Goal: Task Accomplishment & Management: Complete application form

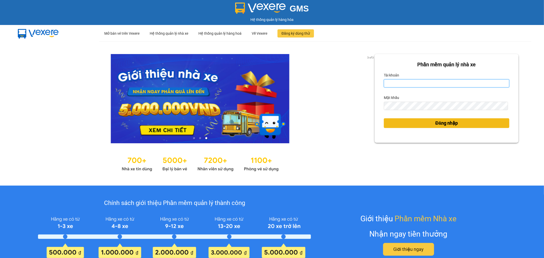
type input "tuanhung.vtp"
click at [453, 122] on span "Đăng nhập" at bounding box center [446, 123] width 22 height 7
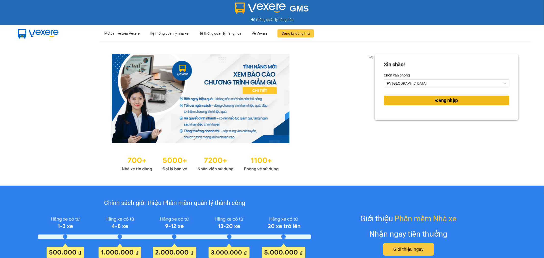
click at [448, 101] on span "Đăng nhập" at bounding box center [446, 100] width 22 height 7
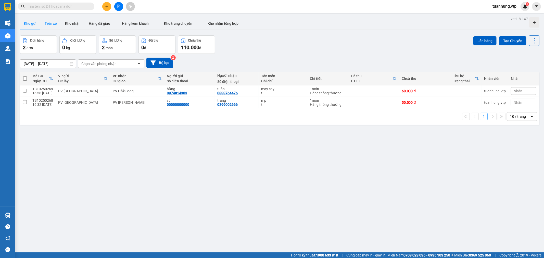
click at [54, 24] on button "Trên xe" at bounding box center [51, 23] width 20 height 12
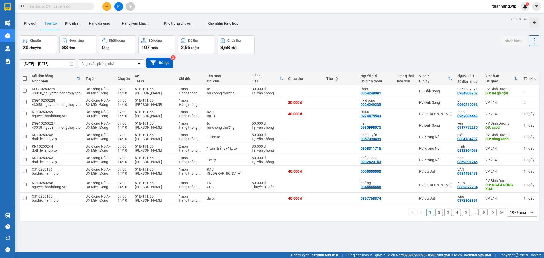
click at [115, 65] on div "Chọn văn phòng nhận" at bounding box center [98, 63] width 35 height 5
type input "tb"
click at [113, 72] on div "PV [GEOGRAPHIC_DATA]" at bounding box center [111, 74] width 66 height 9
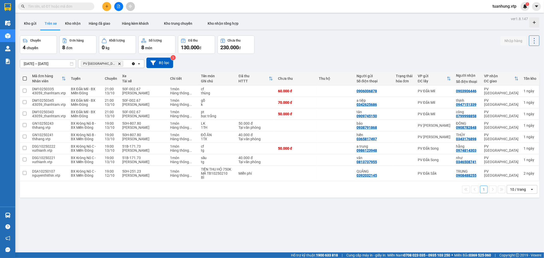
click at [135, 206] on div "ver 1.8.147 Kho gửi Trên xe Kho nhận Hàng đã giao Hàng kèm khách Kho trung chuy…" at bounding box center [279, 144] width 523 height 258
click at [68, 22] on button "Kho nhận" at bounding box center [73, 23] width 24 height 12
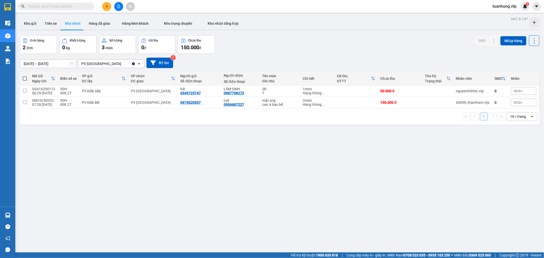
click at [139, 214] on div "ver 1.8.147 Kho gửi Trên xe Kho nhận Hàng đã giao Hàng kèm khách Kho trung chuy…" at bounding box center [279, 144] width 523 height 258
click at [24, 92] on input "checkbox" at bounding box center [25, 91] width 4 height 4
checkbox input "true"
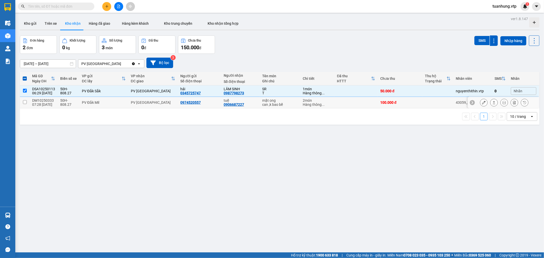
click at [24, 102] on input "checkbox" at bounding box center [25, 102] width 4 height 4
checkbox input "true"
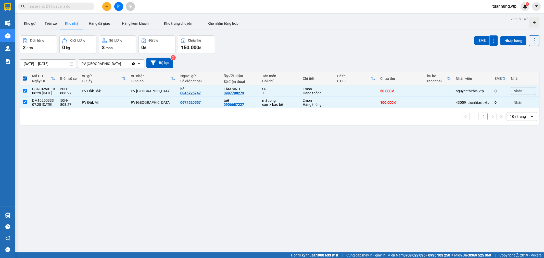
click at [243, 41] on div "Đơn hàng 2 đơn Khối lượng 0 kg Số lượng 3 món Đã thu 0 đ Chưa thu 150.000 đ SMS…" at bounding box center [279, 44] width 519 height 18
click at [28, 24] on button "Kho gửi" at bounding box center [30, 23] width 21 height 12
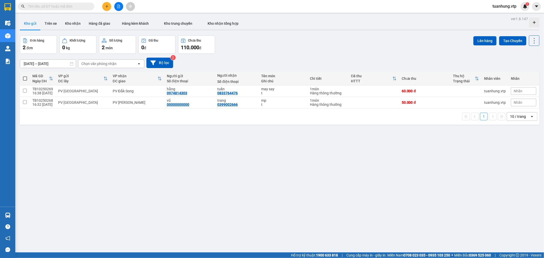
click at [26, 78] on span at bounding box center [25, 78] width 4 height 4
click at [25, 76] on input "checkbox" at bounding box center [25, 76] width 0 height 0
checkbox input "true"
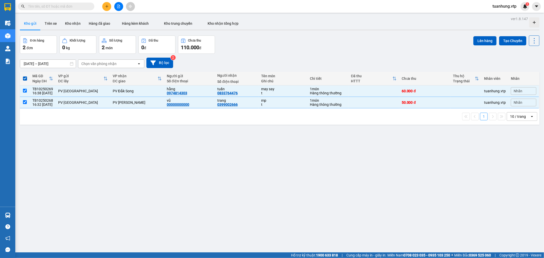
click at [483, 35] on div "ver 1.8.147 Kho gửi Trên xe Kho nhận Hàng đã giao Hàng kèm khách Kho trung chuy…" at bounding box center [279, 144] width 523 height 258
click at [481, 41] on button "Lên hàng" at bounding box center [484, 40] width 23 height 9
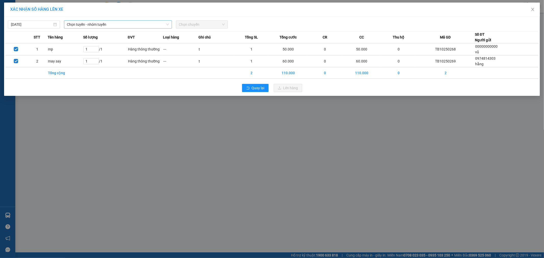
click at [87, 27] on span "Chọn tuyến - nhóm tuyến" at bounding box center [118, 25] width 102 height 8
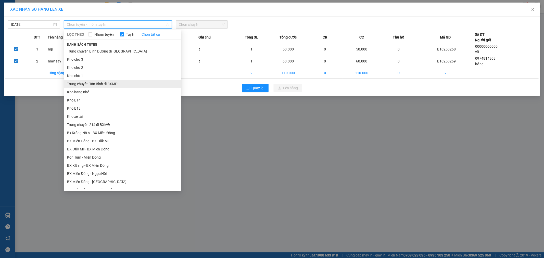
click at [106, 84] on li "Trung chuyển Tân Bình đi BXMĐ" at bounding box center [122, 84] width 117 height 8
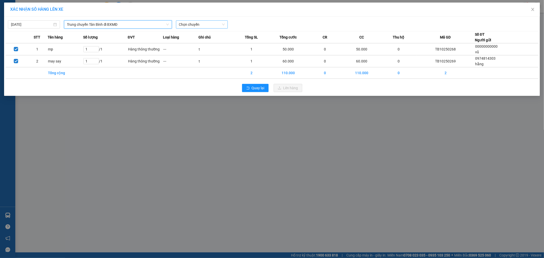
click at [225, 24] on div "Chọn chuyến" at bounding box center [202, 24] width 52 height 8
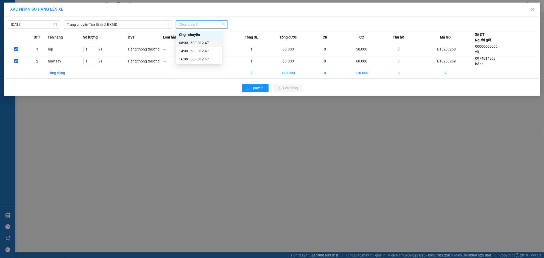
click at [202, 42] on div "08:00 - 50F-012.47" at bounding box center [199, 43] width 40 height 6
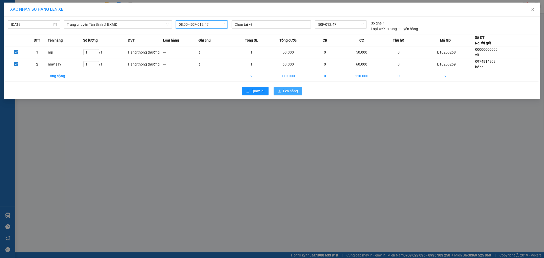
click at [289, 93] on span "Lên hàng" at bounding box center [290, 91] width 15 height 6
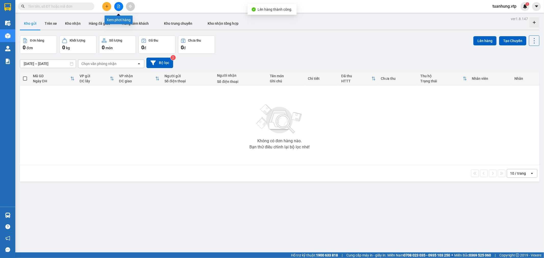
click at [116, 6] on button at bounding box center [118, 6] width 9 height 9
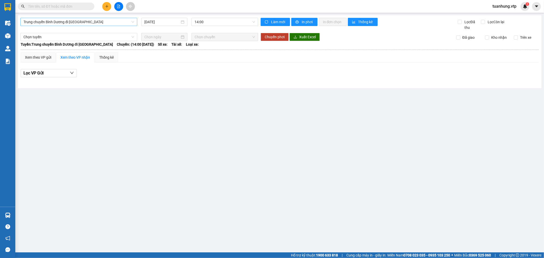
click at [58, 21] on span "Trung chuyển Bình Dương đi BXMĐ" at bounding box center [78, 22] width 111 height 8
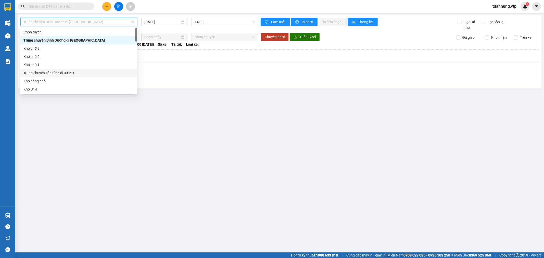
click at [63, 72] on div "Trung chuyển Tân Bình đi BXMĐ" at bounding box center [78, 73] width 111 height 6
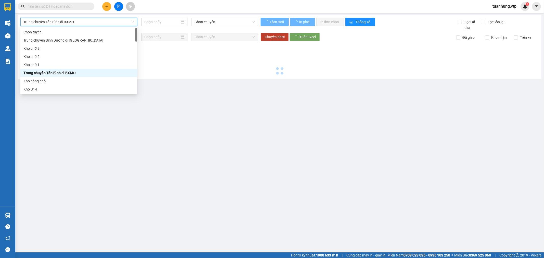
type input "[DATE]"
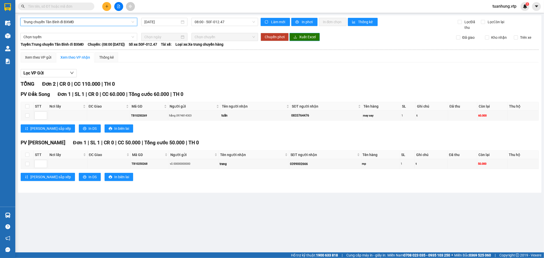
click at [299, 36] on span "Xuất Excel" at bounding box center [307, 37] width 17 height 6
drag, startPoint x: 393, startPoint y: 197, endPoint x: 331, endPoint y: 247, distance: 79.5
click at [391, 204] on main "Trung chuyển Tân Bình đi BXMĐ 14/10/2025 08:00 - 50F-012.47 Làm mới In phơi In …" at bounding box center [272, 126] width 544 height 252
click at [178, 207] on main "Trung chuyển Tân Bình đi BXMĐ 14/10/2025 08:00 - 50F-012.47 Làm mới In phơi In …" at bounding box center [272, 126] width 544 height 252
click at [144, 211] on main "Trung chuyển Tân Bình đi BXMĐ 14/10/2025 08:00 - 50F-012.47 Làm mới In phơi In …" at bounding box center [272, 126] width 544 height 252
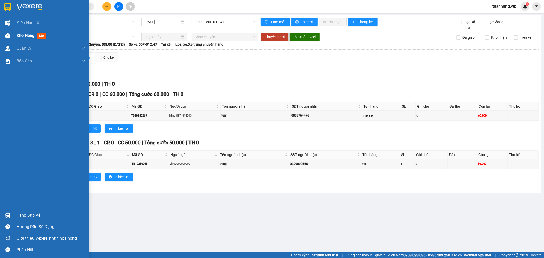
click at [14, 36] on div "Kho hàng mới" at bounding box center [44, 35] width 89 height 13
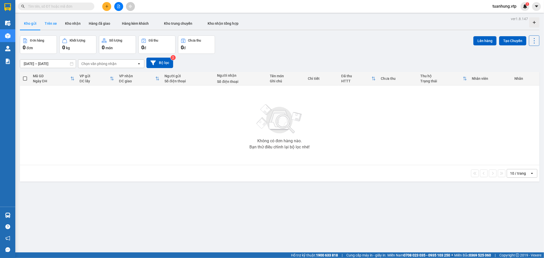
click at [49, 23] on button "Trên xe" at bounding box center [51, 23] width 20 height 12
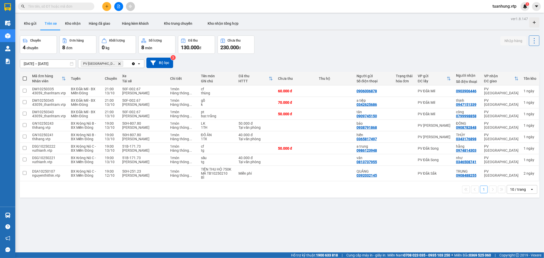
click at [172, 221] on div "ver 1.8.147 Kho gửi Trên xe Kho nhận Hàng đã giao Hàng kèm khách Kho trung chuy…" at bounding box center [279, 144] width 523 height 258
click at [73, 22] on button "Kho nhận" at bounding box center [73, 23] width 24 height 12
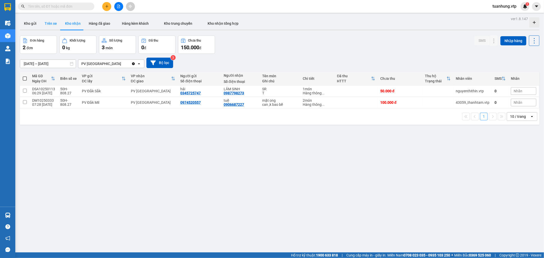
click at [53, 24] on button "Trên xe" at bounding box center [51, 23] width 20 height 12
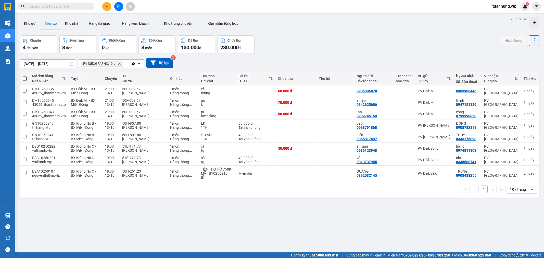
click at [55, 7] on input "text" at bounding box center [58, 7] width 60 height 6
paste input "0987798273"
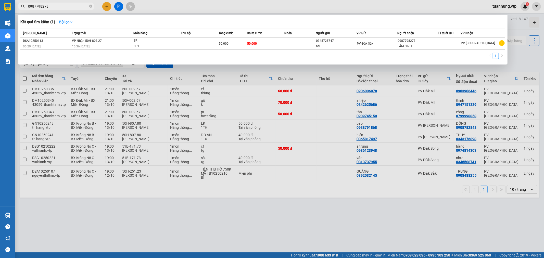
type input "0987798273"
click at [287, 223] on div at bounding box center [272, 129] width 544 height 258
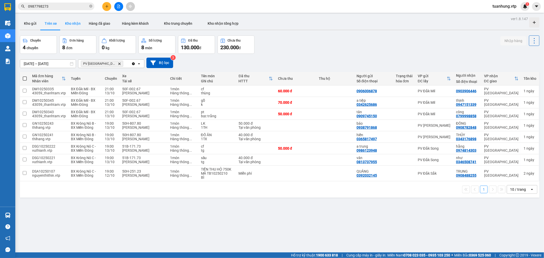
click at [73, 22] on button "Kho nhận" at bounding box center [73, 23] width 24 height 12
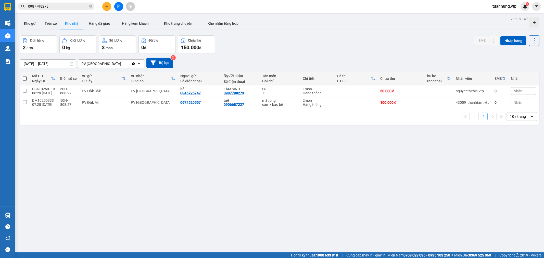
click at [161, 124] on div "ver 1.8.147 Kho gửi Trên xe Kho nhận Hàng đã giao Hàng kèm khách Kho trung chuy…" at bounding box center [279, 144] width 523 height 258
click at [482, 90] on icon at bounding box center [484, 91] width 4 height 4
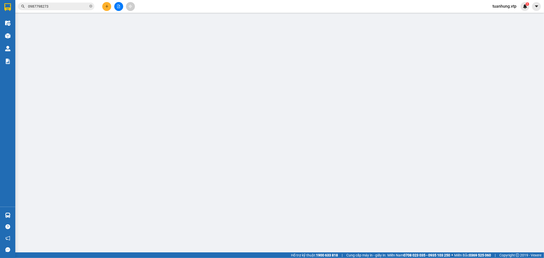
type input "0345725747"
type input "hải"
type input "0987798273"
type input "LÂM SINH"
type input "0"
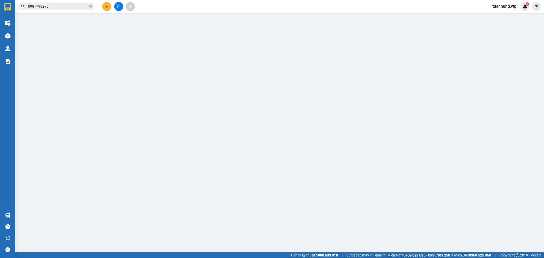
type input "50.000"
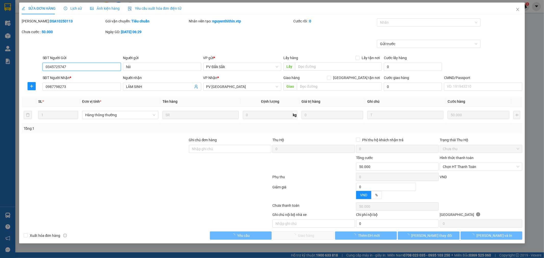
type input "2.500"
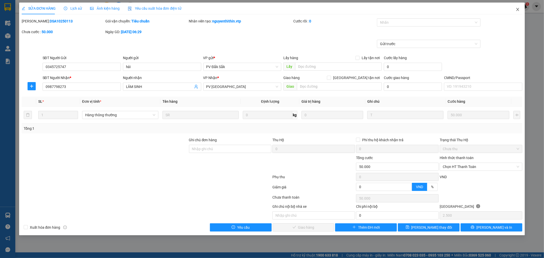
click at [516, 11] on icon "close" at bounding box center [517, 9] width 3 height 3
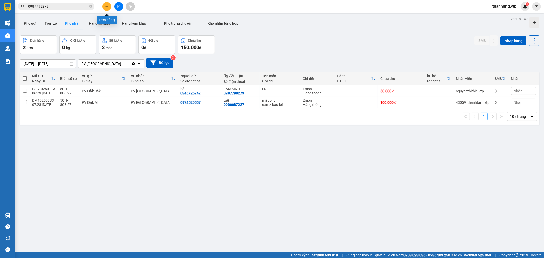
click at [108, 5] on icon "plus" at bounding box center [107, 7] width 4 height 4
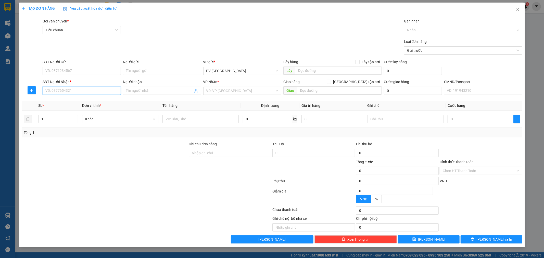
click at [96, 93] on input "SĐT Người Nhận *" at bounding box center [82, 91] width 78 height 8
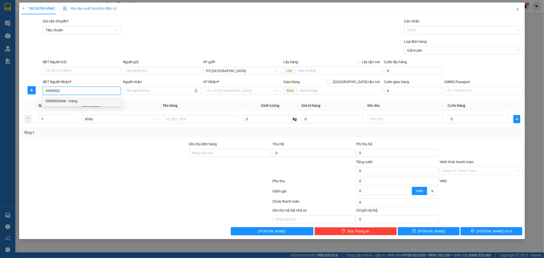
click at [83, 102] on div "0399002666 - trang" at bounding box center [82, 101] width 72 height 6
type input "0399002666"
type input "trang"
type input "0399002666"
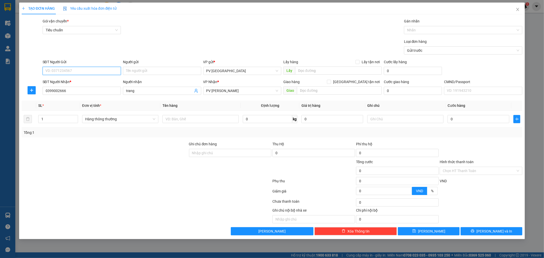
click at [90, 70] on input "SĐT Người Gửi" at bounding box center [82, 71] width 78 height 8
click at [85, 90] on div "0967131135 - linh" at bounding box center [82, 89] width 72 height 6
type input "0967131135"
type input "linh"
click at [202, 118] on input "text" at bounding box center [200, 119] width 76 height 8
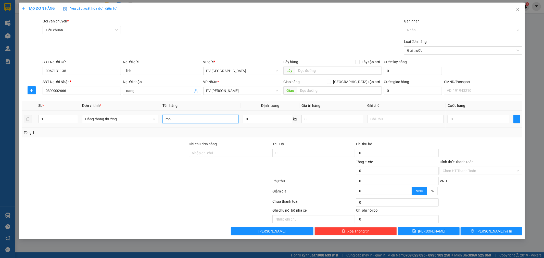
type input "mp"
type input "h"
type input "4"
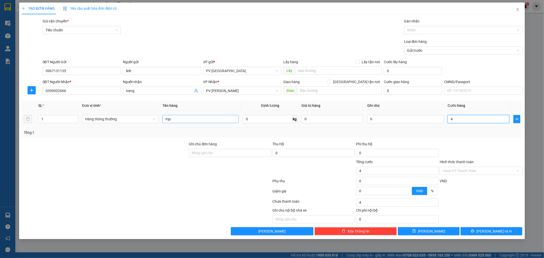
type input "40"
type input "400"
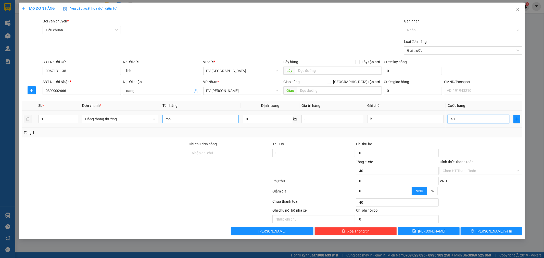
type input "400"
type input "4.000"
type input "40.000"
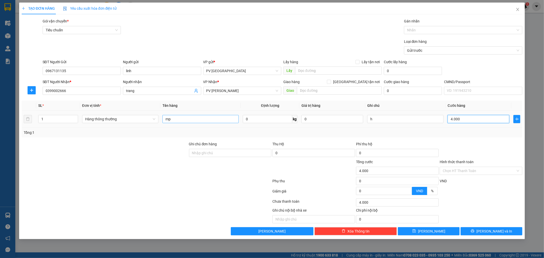
type input "40.000"
click at [498, 231] on span "[PERSON_NAME] và In" at bounding box center [494, 231] width 36 height 6
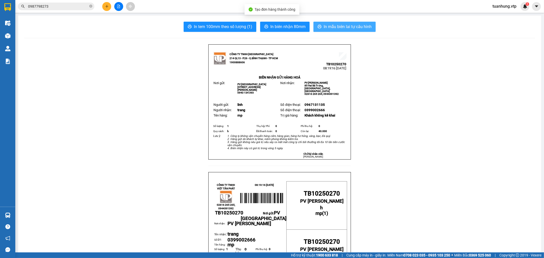
click at [350, 27] on span "In mẫu biên lai tự cấu hình" at bounding box center [347, 26] width 48 height 6
drag, startPoint x: 421, startPoint y: 222, endPoint x: 415, endPoint y: 146, distance: 76.2
click at [344, 28] on span "In mẫu biên lai tự cấu hình" at bounding box center [347, 26] width 48 height 6
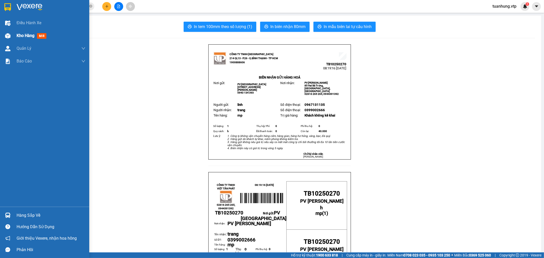
click at [9, 34] on img at bounding box center [7, 35] width 5 height 5
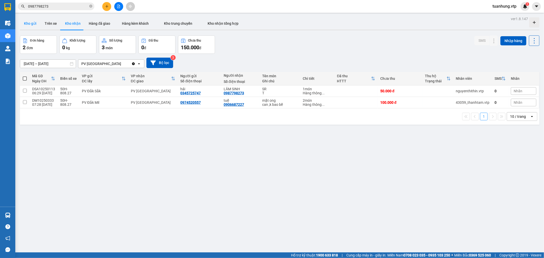
click at [32, 23] on button "Kho gửi" at bounding box center [30, 23] width 21 height 12
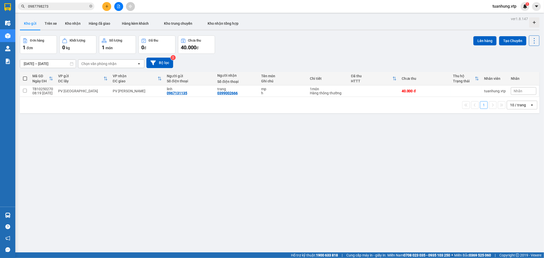
click at [23, 78] on span at bounding box center [25, 78] width 4 height 4
click at [25, 76] on input "checkbox" at bounding box center [25, 76] width 0 height 0
checkbox input "true"
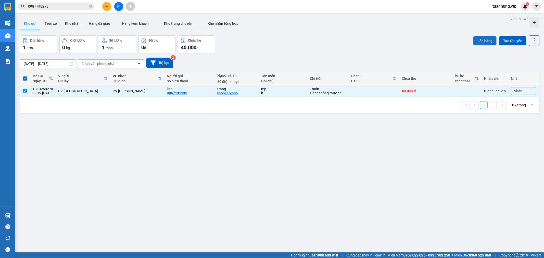
click at [478, 40] on button "Lên hàng" at bounding box center [484, 40] width 23 height 9
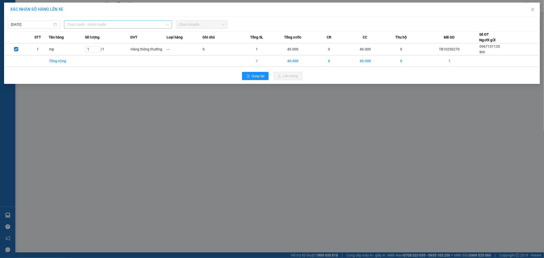
click at [91, 23] on span "Chọn tuyến - nhóm tuyến" at bounding box center [118, 25] width 102 height 8
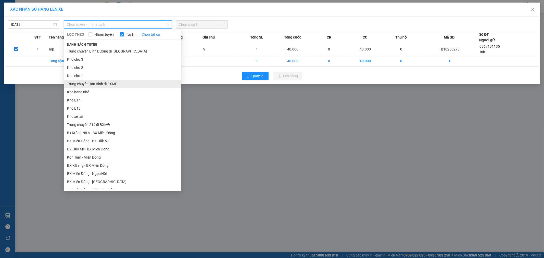
click at [104, 82] on li "Trung chuyển Tân Bình đi BXMĐ" at bounding box center [122, 84] width 117 height 8
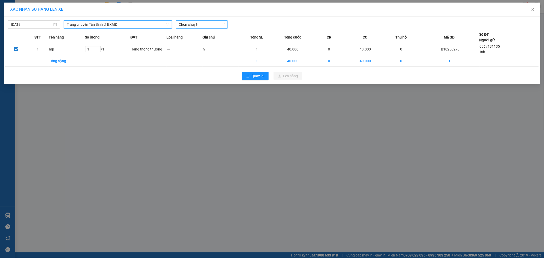
click at [223, 25] on span "Chọn chuyến" at bounding box center [202, 25] width 46 height 8
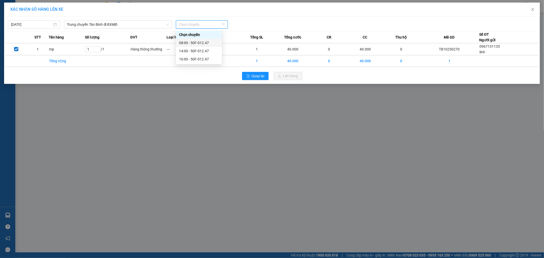
click at [202, 44] on div "08:00 - 50F-012.47" at bounding box center [199, 43] width 40 height 6
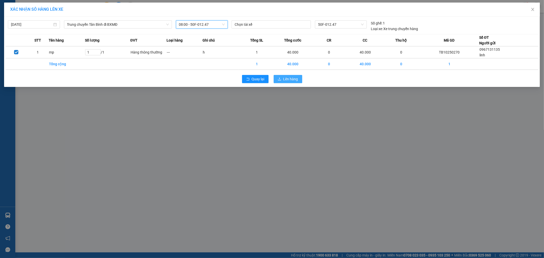
click at [285, 81] on span "Lên hàng" at bounding box center [290, 79] width 15 height 6
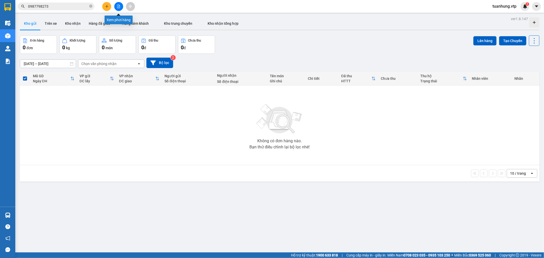
click at [118, 6] on icon "file-add" at bounding box center [119, 7] width 4 height 4
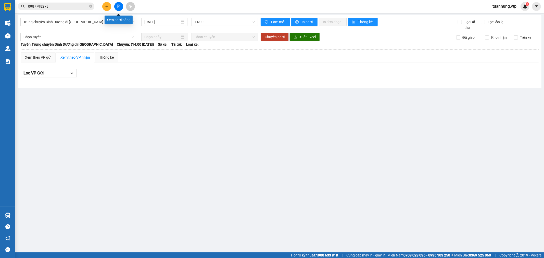
click at [118, 7] on icon "file-add" at bounding box center [118, 7] width 3 height 4
click at [35, 22] on span "Trung chuyển Bình Dương đi BXMĐ" at bounding box center [78, 22] width 111 height 8
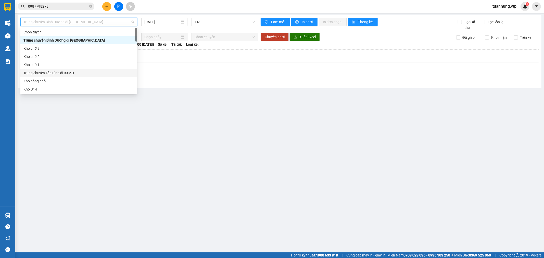
click at [40, 74] on div "Trung chuyển Tân Bình đi BXMĐ" at bounding box center [78, 73] width 111 height 6
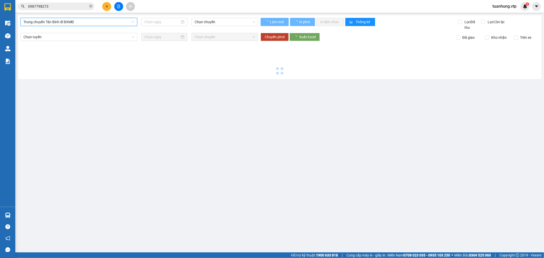
type input "[DATE]"
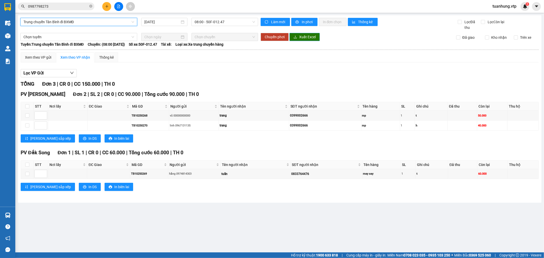
click at [312, 37] on span "Xuất Excel" at bounding box center [307, 37] width 17 height 6
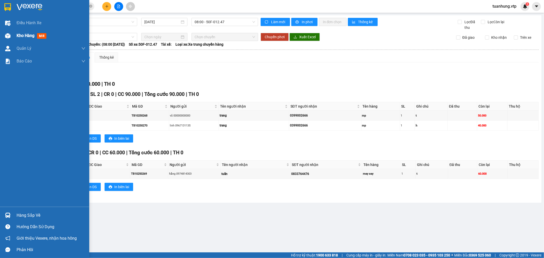
click at [5, 34] on img at bounding box center [7, 35] width 5 height 5
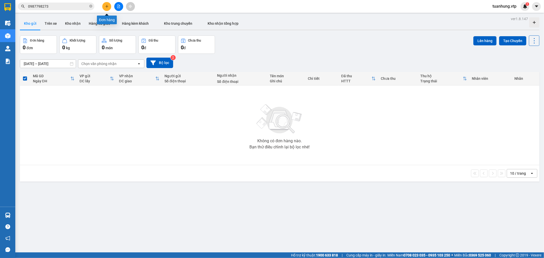
click at [106, 6] on icon "plus" at bounding box center [107, 7] width 4 height 4
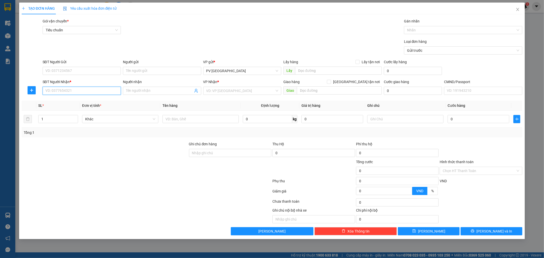
click at [87, 89] on input "SĐT Người Nhận *" at bounding box center [82, 91] width 78 height 8
click at [71, 103] on div "0941430606" at bounding box center [82, 101] width 72 height 6
type input "0941430606"
type input "hn"
type input "0941430606"
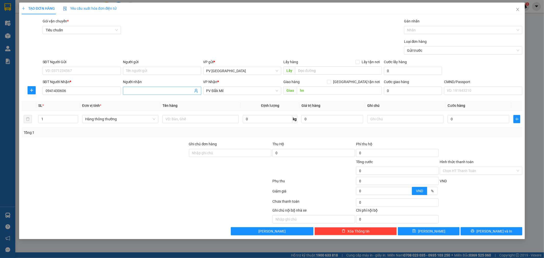
click at [144, 92] on input "Người nhận" at bounding box center [159, 91] width 67 height 6
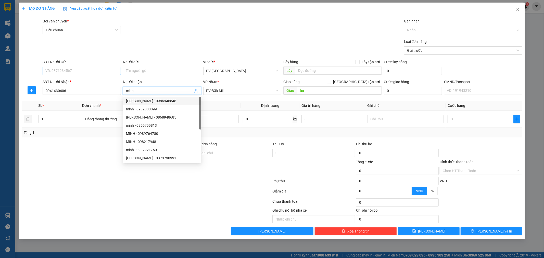
type input "minh"
click at [92, 70] on input "SĐT Người Gửi" at bounding box center [82, 71] width 78 height 8
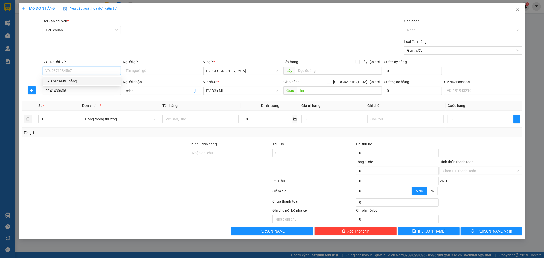
click at [84, 79] on div "0907923949 - bằng" at bounding box center [82, 81] width 72 height 6
type input "0907923949"
type input "bằng"
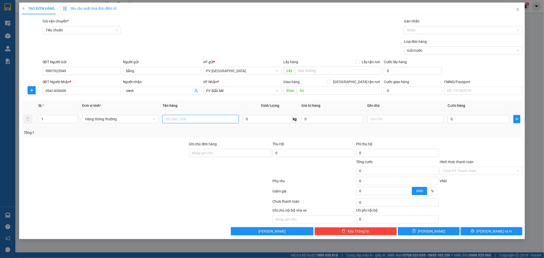
click at [207, 119] on input "text" at bounding box center [200, 119] width 76 height 8
type input "máy cafe"
type input "c"
type input "1"
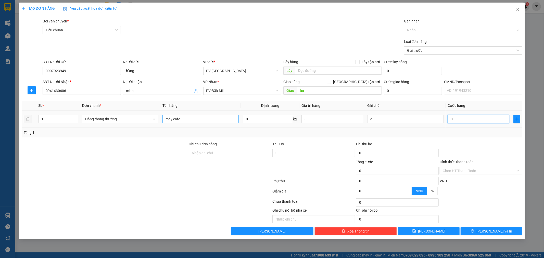
type input "1"
type input "10"
type input "100"
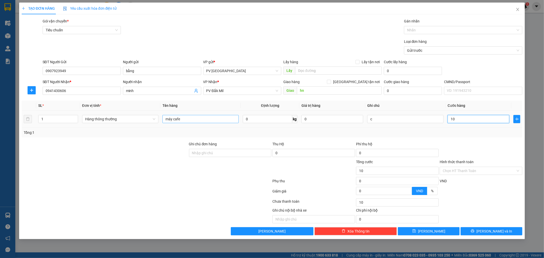
type input "100"
type input "1.000"
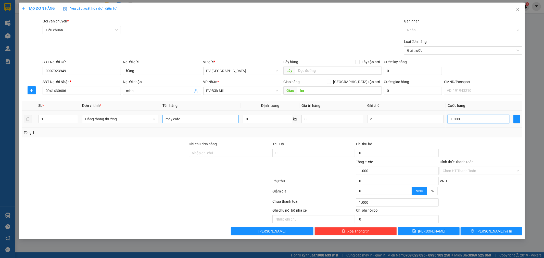
type input "10.000"
type input "100.000"
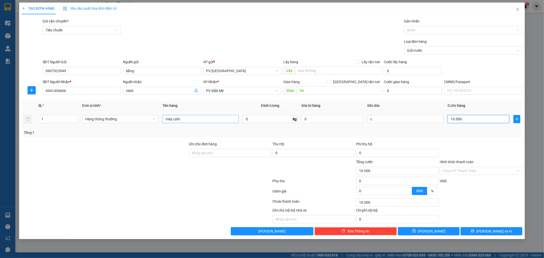
type input "100.000"
click at [310, 92] on input "hn" at bounding box center [339, 90] width 85 height 8
click at [509, 229] on button "[PERSON_NAME] và In" at bounding box center [491, 231] width 62 height 8
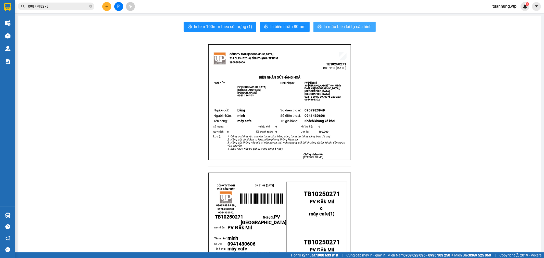
click at [336, 27] on span "In mẫu biên lai tự cấu hình" at bounding box center [347, 26] width 48 height 6
click at [106, 4] on button at bounding box center [106, 6] width 9 height 9
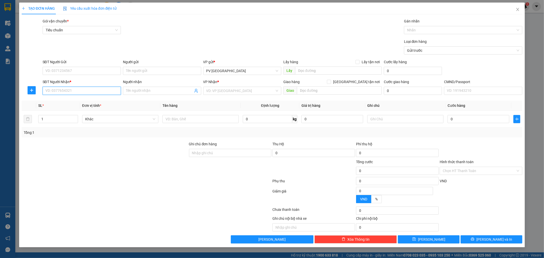
click at [97, 90] on input "SĐT Người Nhận *" at bounding box center [82, 91] width 78 height 8
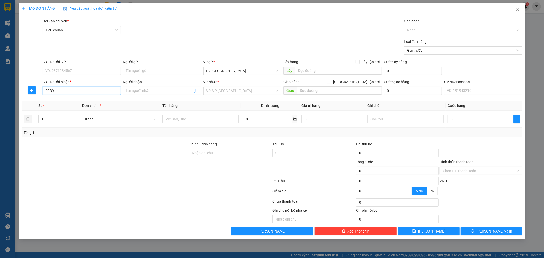
click at [97, 90] on input "0989" at bounding box center [82, 91] width 78 height 8
type input "0989108509"
click at [78, 104] on div "0989108509 - điệp" at bounding box center [82, 101] width 78 height 8
type input "điệp"
type input "ko ktb trong"
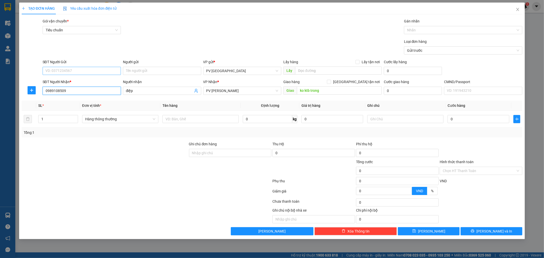
type input "0989108509"
click at [90, 69] on input "SĐT Người Gửi" at bounding box center [82, 71] width 78 height 8
click at [77, 83] on div "0912674198 - mai" at bounding box center [82, 81] width 72 height 6
type input "0912674198"
type input "mai"
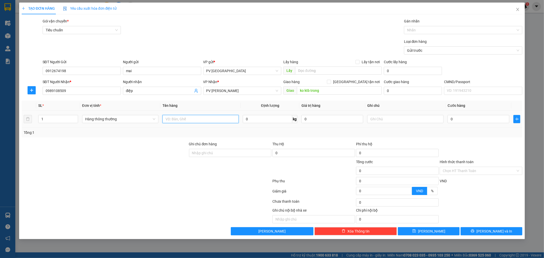
click at [174, 119] on input "text" at bounding box center [200, 119] width 76 height 8
type input "m"
type input "kl"
type input "t"
type input "5"
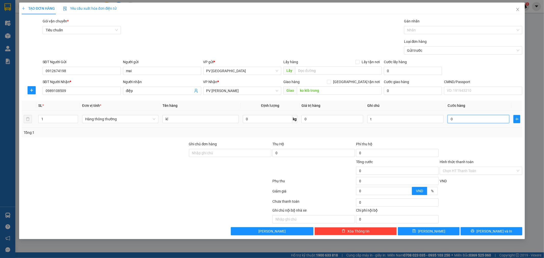
type input "5"
type input "50"
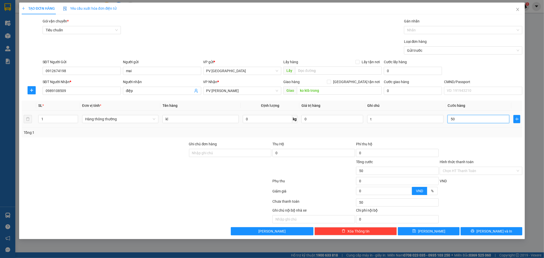
type input "500"
type input "5.000"
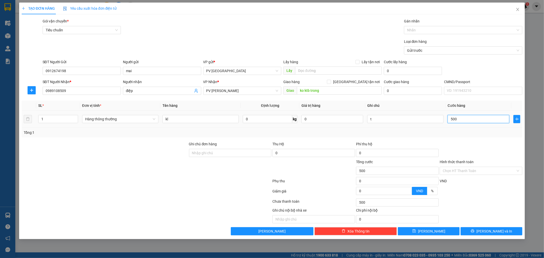
type input "5.000"
type input "50.000"
click at [518, 171] on div "Chọn HT Thanh Toán" at bounding box center [480, 171] width 83 height 8
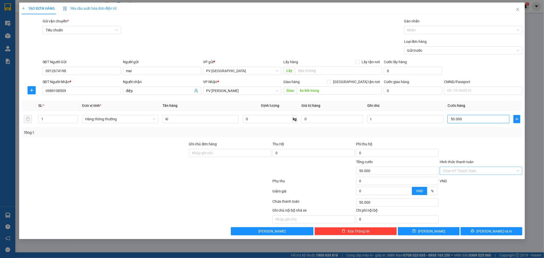
type input "50.000"
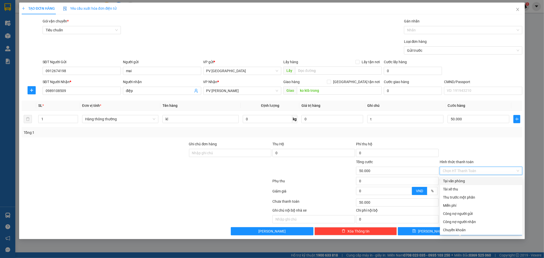
click at [496, 180] on div "Tại văn phòng" at bounding box center [481, 181] width 76 height 6
type input "0"
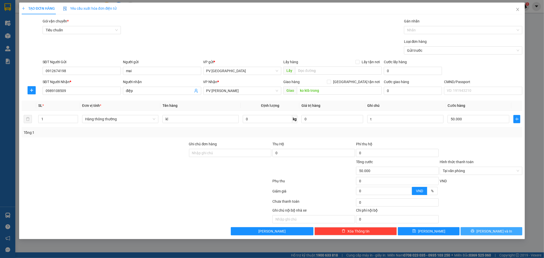
click at [493, 233] on span "[PERSON_NAME] và In" at bounding box center [494, 231] width 36 height 6
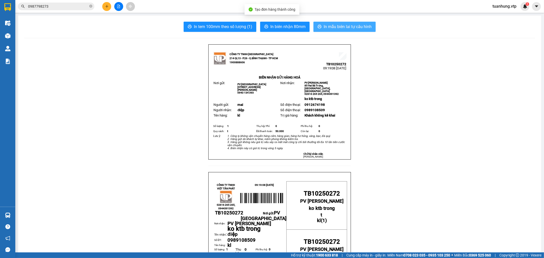
click at [349, 29] on span "In mẫu biên lai tự cấu hình" at bounding box center [347, 26] width 48 height 6
click at [107, 6] on icon "plus" at bounding box center [107, 7] width 4 height 4
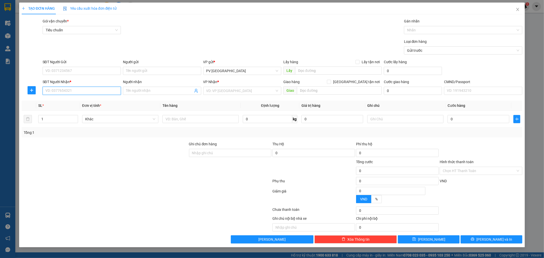
click at [92, 93] on input "SĐT Người Nhận *" at bounding box center [82, 91] width 78 height 8
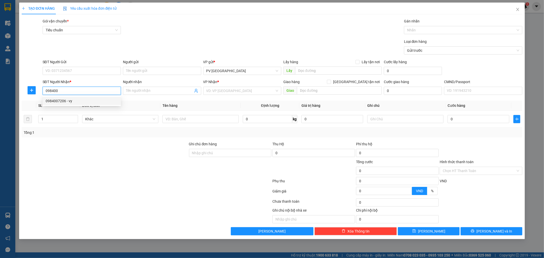
click at [82, 104] on div "0984007206 - vy" at bounding box center [82, 101] width 78 height 8
type input "0984007206"
type input "vy"
type input "KH NỢ SÁNG 675675"
type input "0984007206"
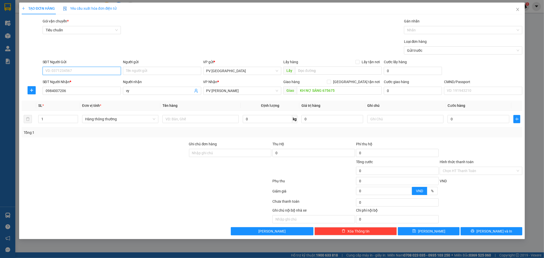
click at [100, 69] on input "SĐT Người Gửi" at bounding box center [82, 71] width 78 height 8
click at [94, 80] on div "0334653456 - hiếu" at bounding box center [82, 81] width 72 height 6
type input "0334653456"
type input "hiếu"
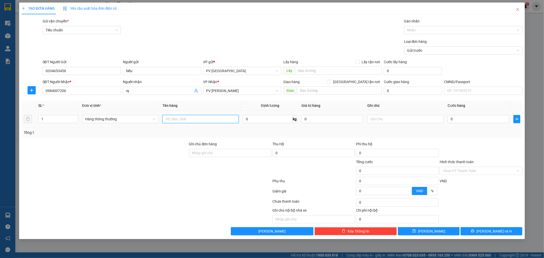
click at [202, 119] on input "text" at bounding box center [200, 119] width 76 height 8
type input "pt"
type input "h"
type input "3"
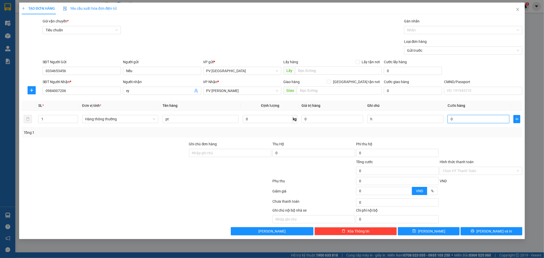
type input "3"
type input "30"
type input "300"
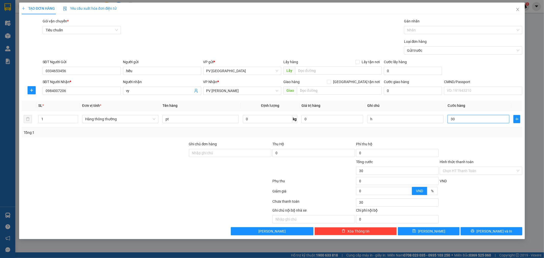
type input "300"
type input "3.000"
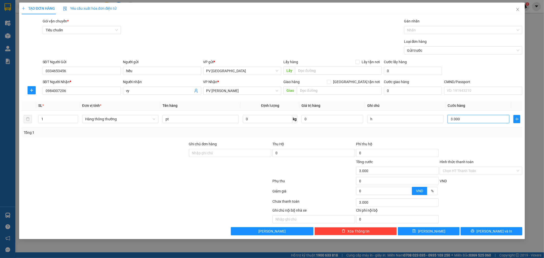
type input "30.000"
click at [316, 90] on input "text" at bounding box center [339, 90] width 85 height 8
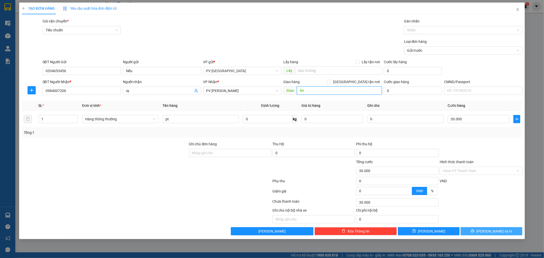
type input "hn"
click at [503, 228] on button "[PERSON_NAME] và In" at bounding box center [491, 231] width 62 height 8
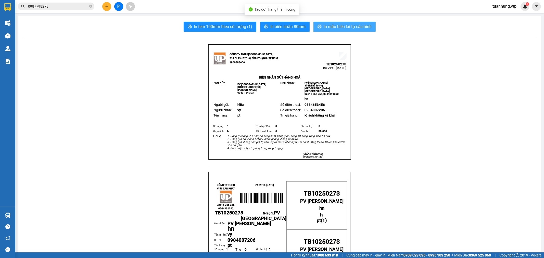
click at [328, 25] on span "In mẫu biên lai tự cấu hình" at bounding box center [347, 26] width 48 height 6
click at [105, 6] on icon "plus" at bounding box center [107, 7] width 4 height 4
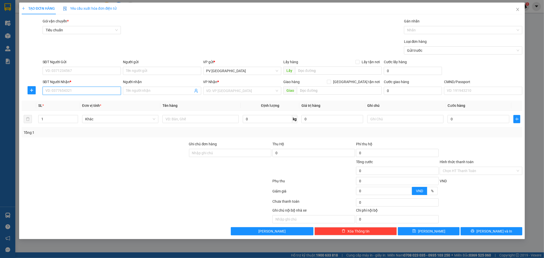
click at [83, 92] on input "SĐT Người Nhận *" at bounding box center [82, 91] width 78 height 8
type input "0822020896"
click at [77, 101] on div "0822020896 - đức" at bounding box center [82, 101] width 72 height 6
type input "đức"
type input "0822020896"
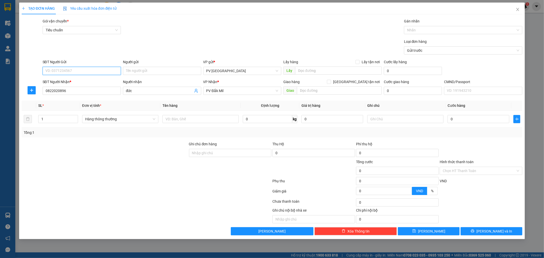
click at [90, 73] on input "SĐT Người Gửi" at bounding box center [82, 71] width 78 height 8
type input "0932015796"
click at [146, 74] on input "Người gửi" at bounding box center [162, 71] width 78 height 8
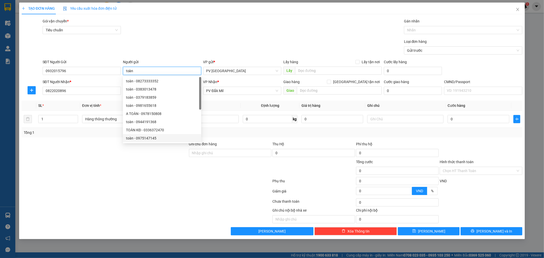
type input "toàn"
click at [160, 184] on div at bounding box center [146, 182] width 251 height 10
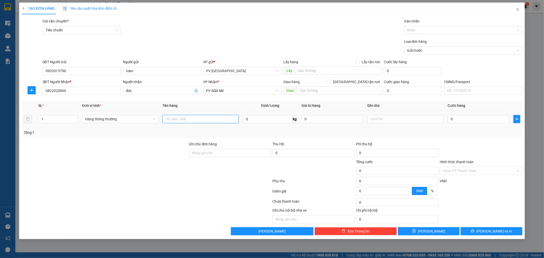
click at [181, 121] on input "text" at bounding box center [200, 119] width 76 height 8
type input "quạt"
click at [373, 120] on input "text" at bounding box center [405, 119] width 76 height 8
type input "k"
type input "1"
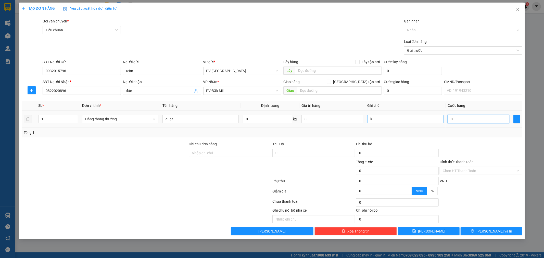
type input "1"
type input "12"
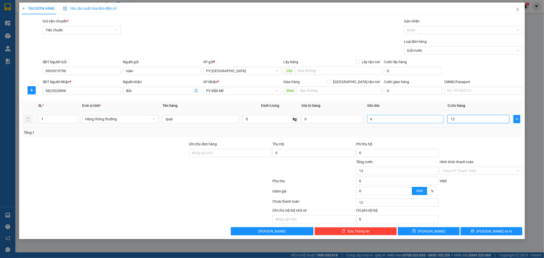
type input "120"
type input "1.200"
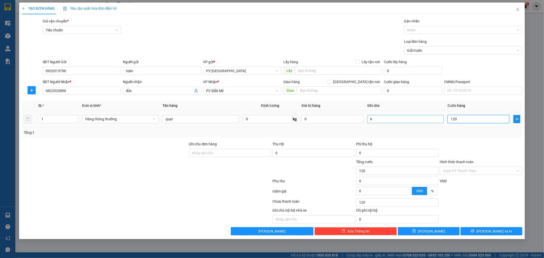
type input "1.200"
type input "12.000"
type input "120.000"
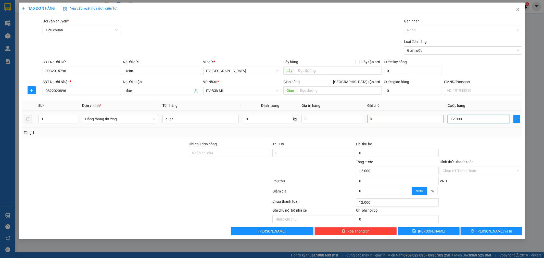
type input "120.000"
click at [488, 231] on span "[PERSON_NAME] và In" at bounding box center [494, 231] width 36 height 6
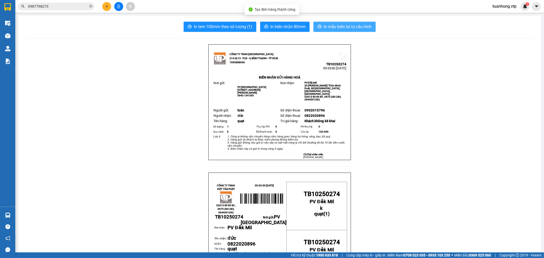
click at [346, 26] on span "In mẫu biên lai tự cấu hình" at bounding box center [347, 26] width 48 height 6
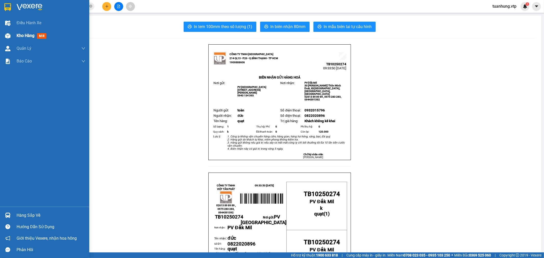
click at [19, 36] on span "Kho hàng" at bounding box center [26, 35] width 18 height 5
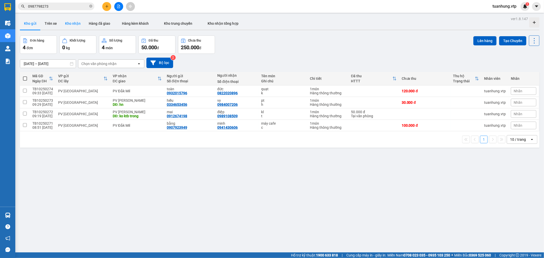
click at [67, 24] on button "Kho nhận" at bounding box center [73, 23] width 24 height 12
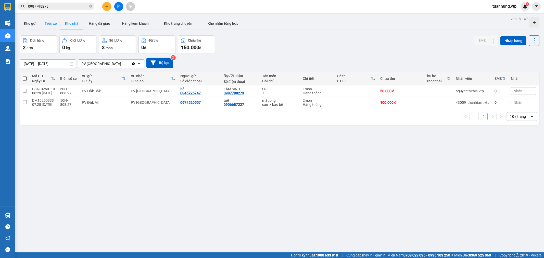
click at [55, 23] on button "Trên xe" at bounding box center [51, 23] width 20 height 12
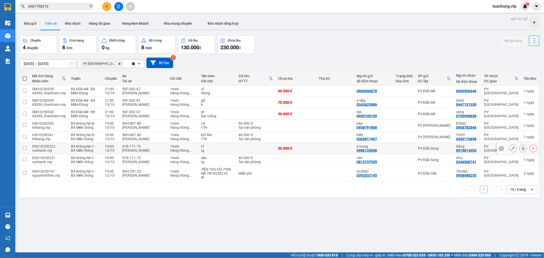
click at [481, 151] on td "PV [GEOGRAPHIC_DATA]" at bounding box center [500, 148] width 39 height 11
checkbox input "true"
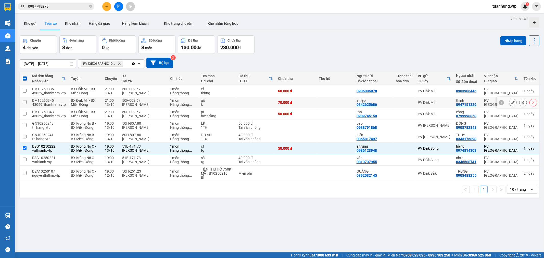
click at [461, 103] on div "0947151339" at bounding box center [466, 104] width 20 height 4
click at [448, 101] on td "PV Đắk Mil" at bounding box center [434, 102] width 38 height 11
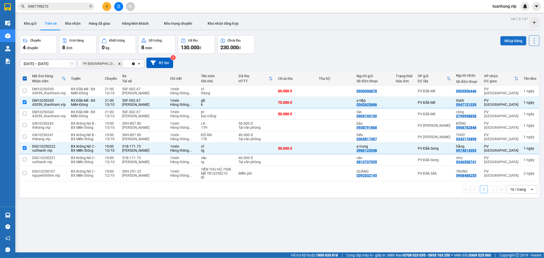
click at [508, 39] on button "Nhập hàng" at bounding box center [513, 40] width 26 height 9
checkbox input "false"
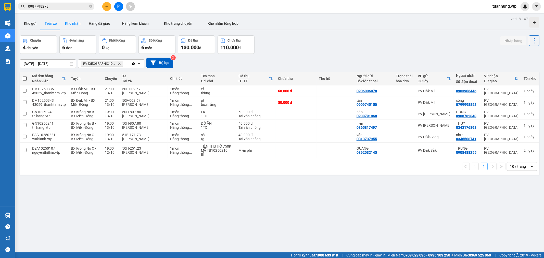
click at [74, 22] on button "Kho nhận" at bounding box center [73, 23] width 24 height 12
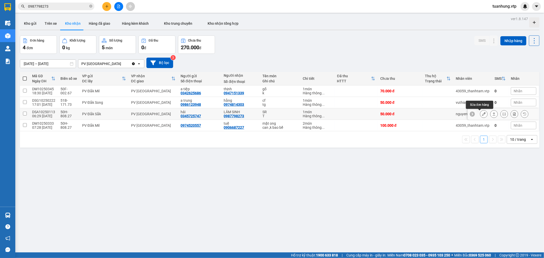
click at [482, 114] on icon at bounding box center [484, 114] width 4 height 4
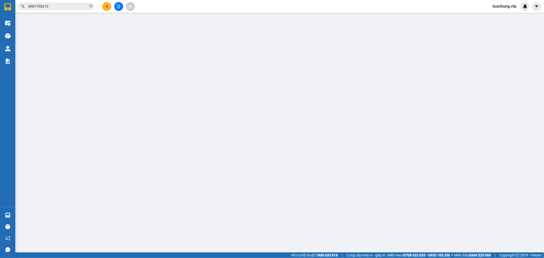
type input "2.500"
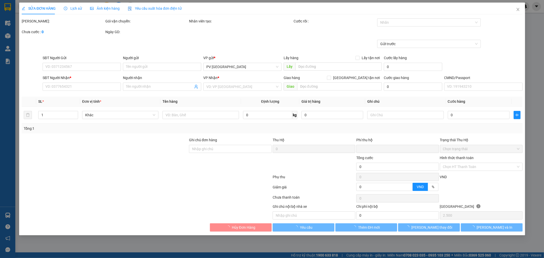
type input "0345725747"
type input "hải"
type input "0987798273"
type input "LÂM SINH"
type input "0"
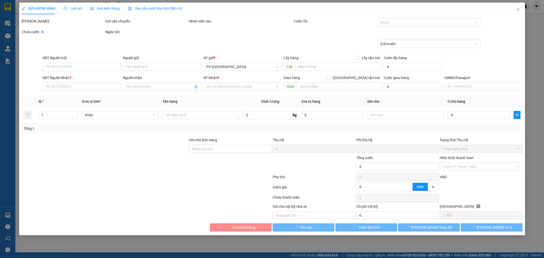
type input "50.000"
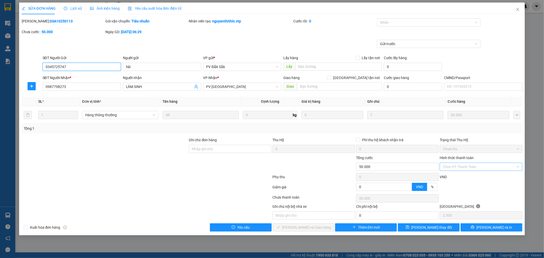
click at [518, 165] on div "Chọn HT Thanh Toán" at bounding box center [480, 167] width 83 height 8
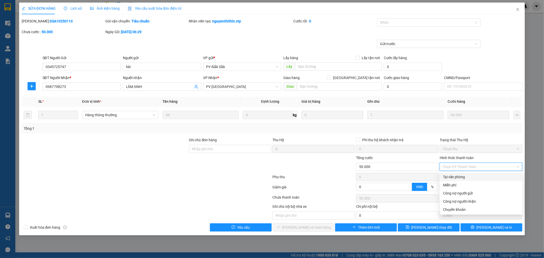
click at [505, 177] on div "Tại văn phòng" at bounding box center [481, 177] width 76 height 6
type input "0"
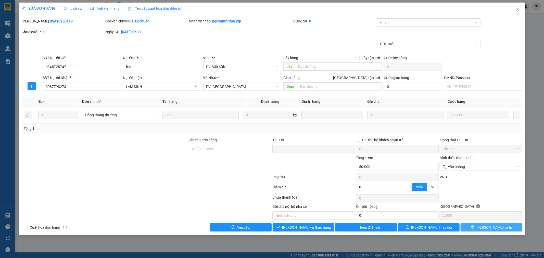
click at [475, 226] on button "[PERSON_NAME] và In" at bounding box center [491, 227] width 62 height 8
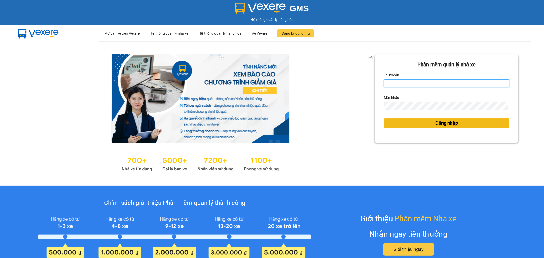
type input "tuanhung.vtp"
click at [438, 121] on span "Đăng nhập" at bounding box center [446, 123] width 22 height 7
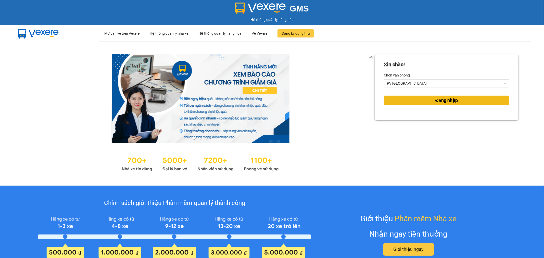
click at [454, 103] on span "Đăng nhập" at bounding box center [446, 100] width 22 height 7
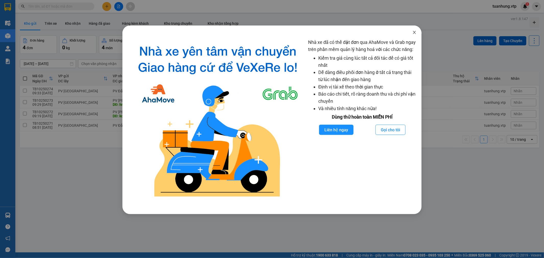
click at [412, 31] on icon "close" at bounding box center [414, 32] width 4 height 4
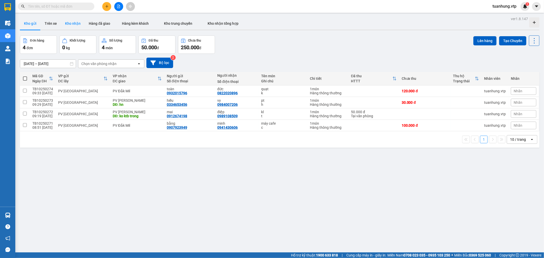
click at [74, 24] on button "Kho nhận" at bounding box center [73, 23] width 24 height 12
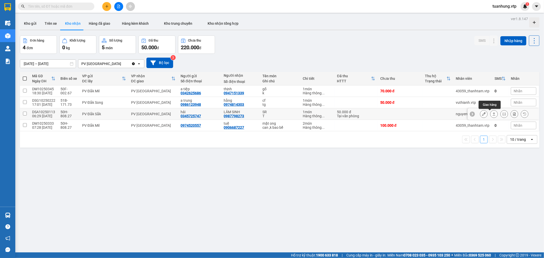
click at [492, 114] on icon at bounding box center [494, 114] width 4 height 4
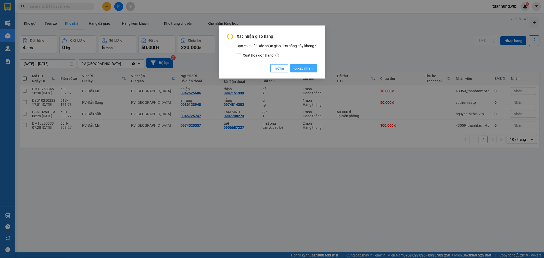
click at [310, 68] on span "Xác nhận" at bounding box center [303, 68] width 19 height 6
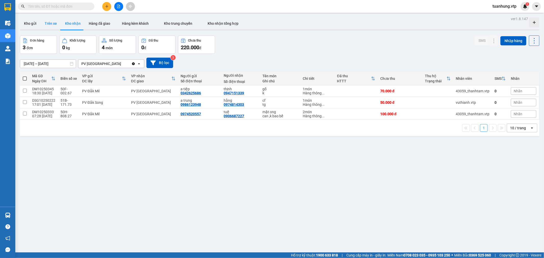
click at [49, 23] on button "Trên xe" at bounding box center [51, 23] width 20 height 12
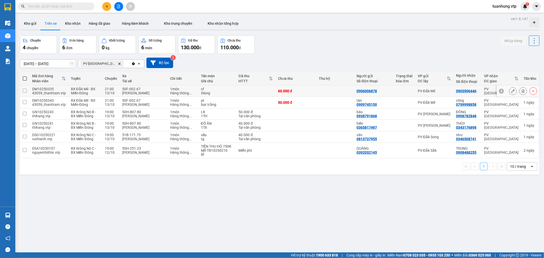
click at [501, 92] on div at bounding box center [517, 90] width 42 height 11
click at [24, 78] on span at bounding box center [25, 78] width 4 height 4
click at [25, 76] on input "checkbox" at bounding box center [25, 76] width 0 height 0
checkbox input "true"
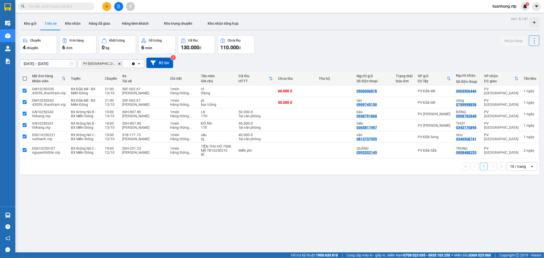
checkbox input "true"
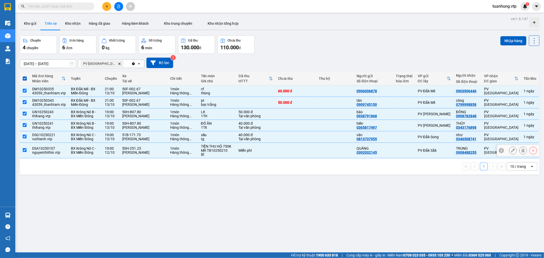
click at [24, 151] on input "checkbox" at bounding box center [25, 150] width 4 height 4
checkbox input "false"
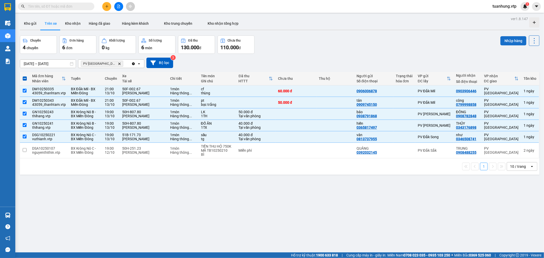
click at [511, 38] on button "Nhập hàng" at bounding box center [513, 40] width 26 height 9
checkbox input "false"
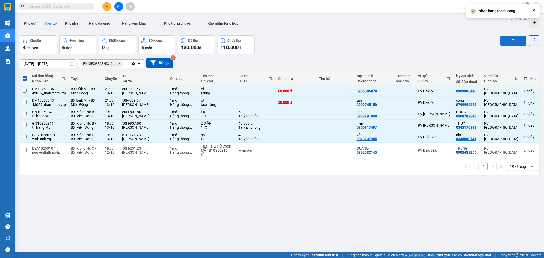
checkbox input "false"
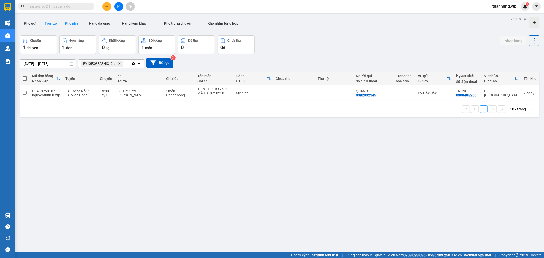
click at [68, 24] on button "Kho nhận" at bounding box center [73, 23] width 24 height 12
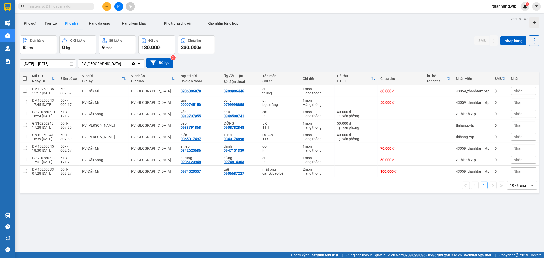
click at [187, 209] on div "ver 1.8.147 Kho gửi Trên xe Kho nhận Hàng đã giao Hàng kèm khách Kho trung chuy…" at bounding box center [279, 144] width 523 height 258
click at [161, 230] on div "ver 1.8.147 Kho gửi Trên xe Kho nhận Hàng đã giao Hàng kèm khách Kho trung chuy…" at bounding box center [279, 144] width 523 height 258
click at [81, 232] on div "ver 1.8.147 Kho gửi Trên xe Kho nhận Hàng đã giao Hàng kèm khách Kho trung chuy…" at bounding box center [279, 144] width 523 height 258
click at [107, 9] on button at bounding box center [106, 6] width 9 height 9
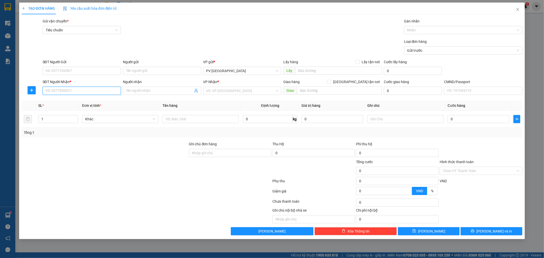
click at [103, 94] on input "SĐT Người Nhận *" at bounding box center [82, 91] width 78 height 8
click at [85, 102] on div "0909190886" at bounding box center [82, 101] width 72 height 6
type input "0909190886"
click at [134, 91] on input "Người nhận" at bounding box center [159, 91] width 67 height 6
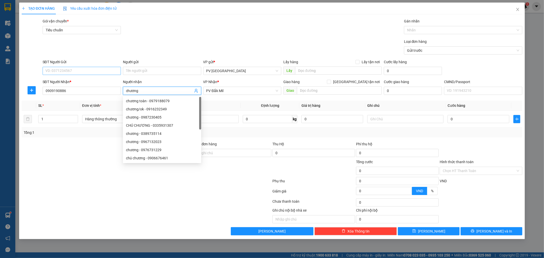
type input "chương"
click at [105, 71] on input "SĐT Người Gửi" at bounding box center [82, 71] width 78 height 8
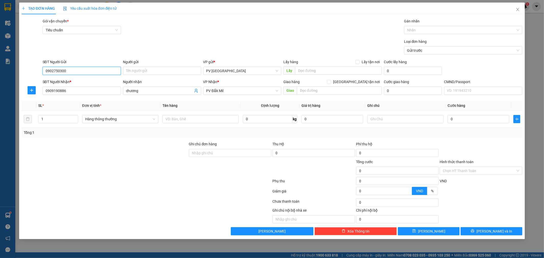
type input "0902750300"
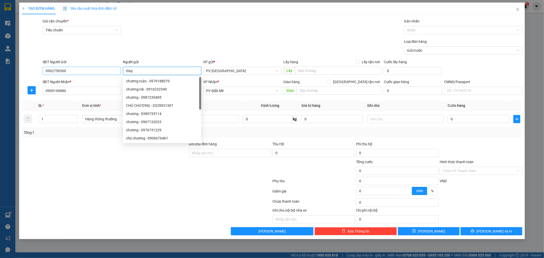
type input "thùy"
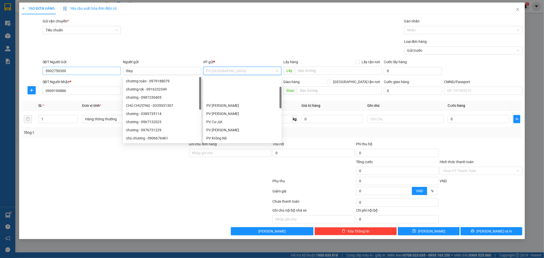
scroll to position [32, 0]
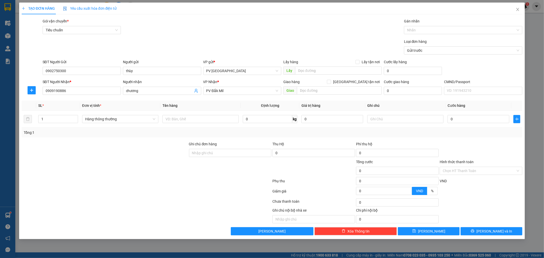
click at [56, 231] on div "Lưu nháp Xóa Thông tin [PERSON_NAME] và In" at bounding box center [271, 231] width 501 height 8
click at [186, 123] on input "text" at bounding box center [200, 119] width 76 height 8
type input "loa"
type input "5"
type input "k"
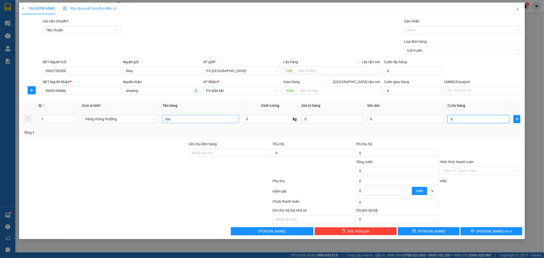
type input "6"
type input "60"
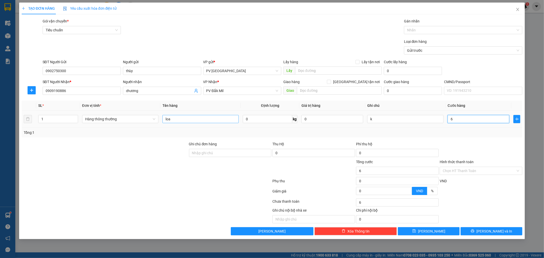
type input "60"
type input "600"
type input "6.000"
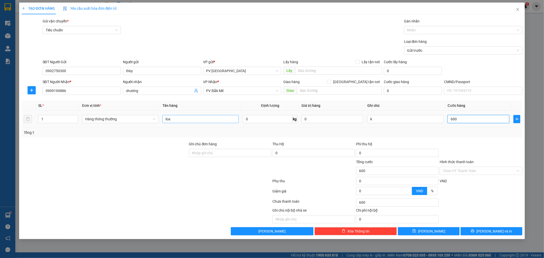
type input "6.000"
type input "60.000"
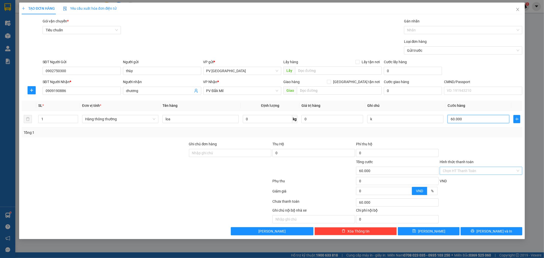
click at [519, 171] on div "Chọn HT Thanh Toán" at bounding box center [480, 171] width 83 height 8
type input "60.000"
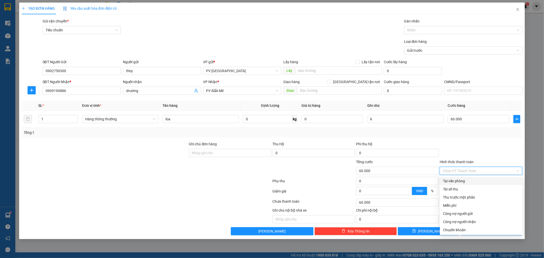
click at [483, 181] on div "Tại văn phòng" at bounding box center [481, 181] width 76 height 6
type input "0"
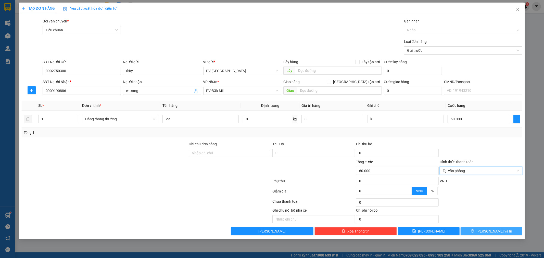
click at [487, 230] on span "[PERSON_NAME] và In" at bounding box center [494, 231] width 36 height 6
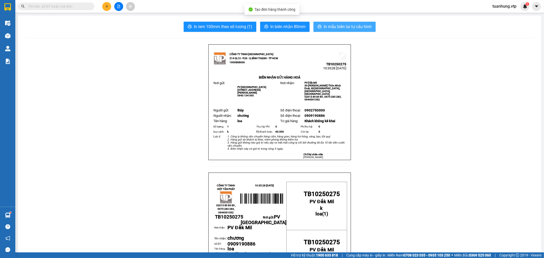
click at [336, 26] on span "In mẫu biên lai tự cấu hình" at bounding box center [347, 26] width 48 height 6
click at [104, 5] on button at bounding box center [106, 6] width 9 height 9
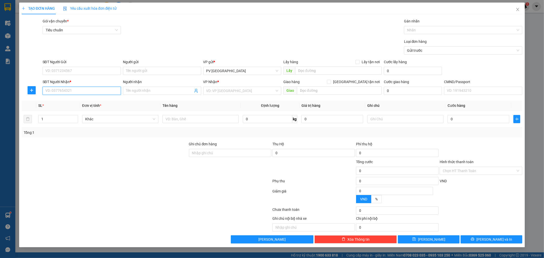
click at [92, 92] on input "SĐT Người Nhận *" at bounding box center [82, 91] width 78 height 8
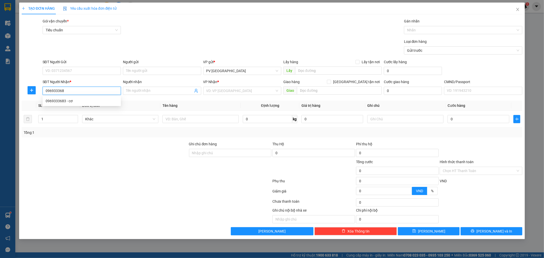
type input "0969333683"
click at [79, 98] on div "0969333683 - cơ" at bounding box center [82, 101] width 72 height 6
type input "cơ"
type input "0969333683"
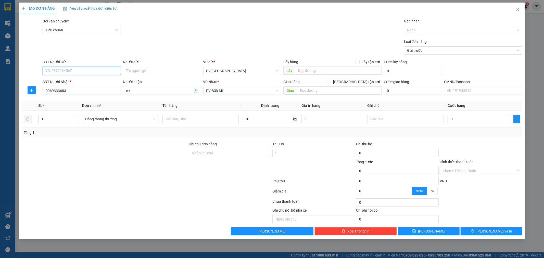
click at [85, 71] on input "SĐT Người Gửi" at bounding box center [82, 71] width 78 height 8
click at [78, 72] on input "SĐT Người Gửi" at bounding box center [82, 71] width 78 height 8
type input "0907328826"
type input "vân"
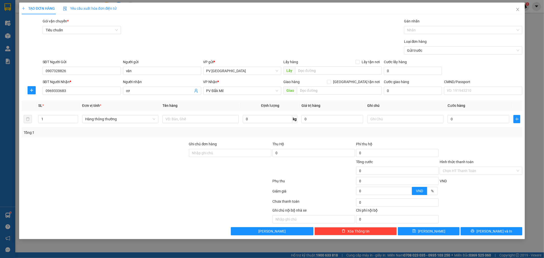
click at [120, 204] on div at bounding box center [146, 202] width 251 height 10
click at [213, 122] on input "text" at bounding box center [200, 119] width 76 height 8
type input "dây thắng"
click at [49, 121] on input "1" at bounding box center [57, 119] width 39 height 8
type input "2"
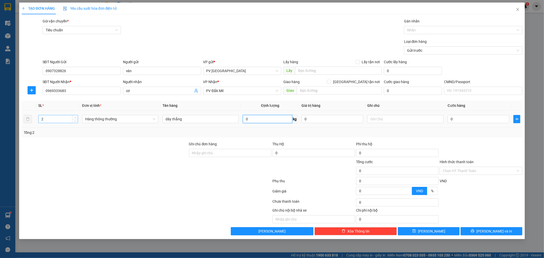
scroll to position [106, 0]
type input "b"
type input "1"
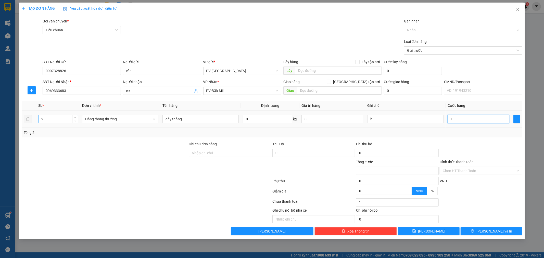
type input "15"
type input "150"
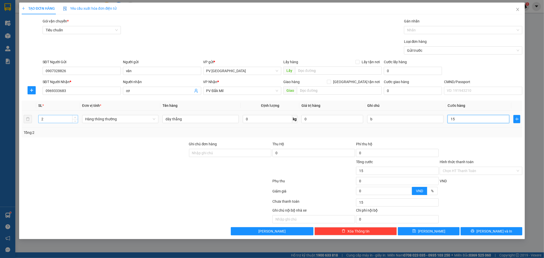
type input "150"
type input "1.500"
type input "15.000"
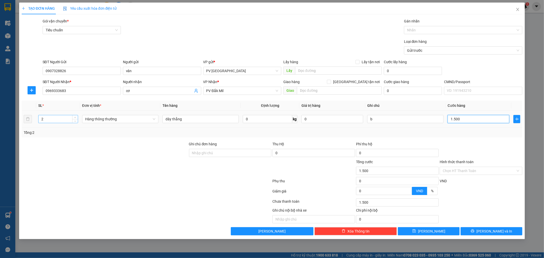
type input "15.000"
type input "150.000"
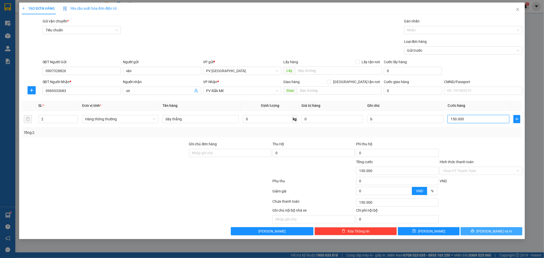
type input "150.000"
click at [501, 231] on button "[PERSON_NAME] và In" at bounding box center [491, 231] width 62 height 8
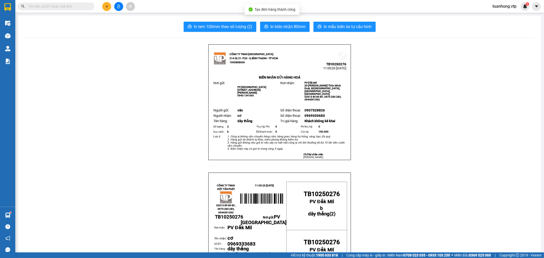
click at [348, 28] on span "In mẫu biên lai tự cấu hình" at bounding box center [347, 26] width 48 height 6
